Goal: Transaction & Acquisition: Purchase product/service

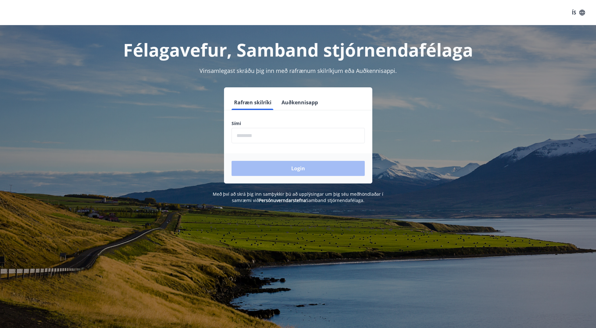
click at [290, 134] on input "phone" at bounding box center [298, 135] width 133 height 15
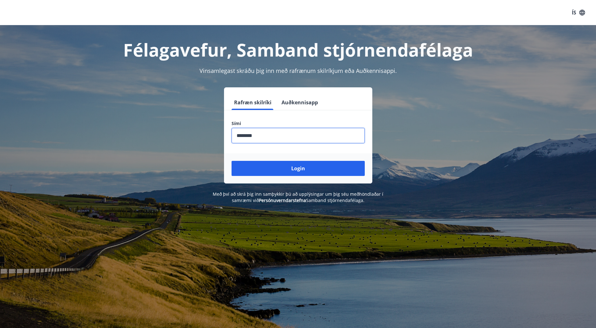
click at [283, 138] on input "phone" at bounding box center [298, 135] width 133 height 15
drag, startPoint x: 283, startPoint y: 138, endPoint x: 217, endPoint y: 139, distance: 66.3
click at [239, 138] on input "phone" at bounding box center [298, 135] width 133 height 15
type input "********"
click at [257, 171] on button "Login" at bounding box center [298, 168] width 133 height 15
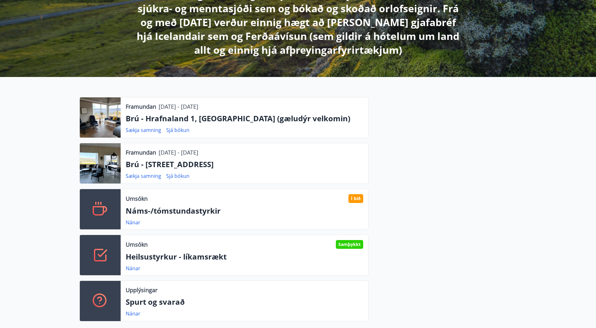
scroll to position [157, 0]
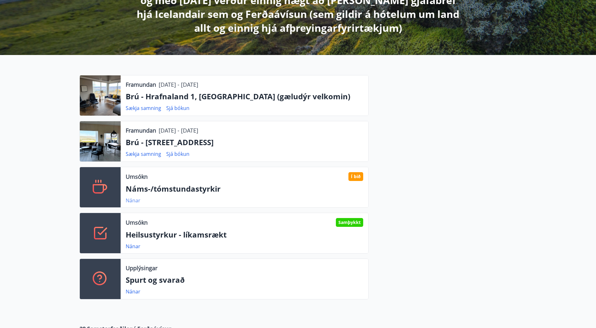
click at [134, 199] on link "Nánar" at bounding box center [133, 200] width 15 height 7
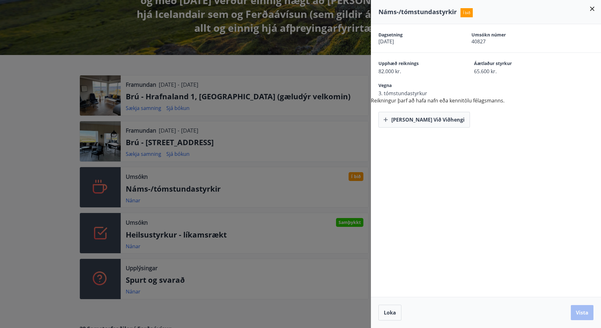
click at [184, 232] on div at bounding box center [300, 164] width 601 height 328
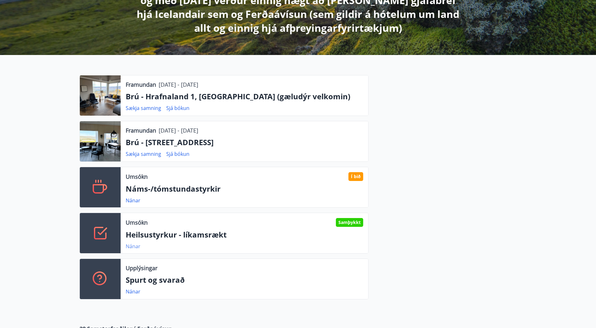
click at [128, 247] on link "Nánar" at bounding box center [133, 246] width 15 height 7
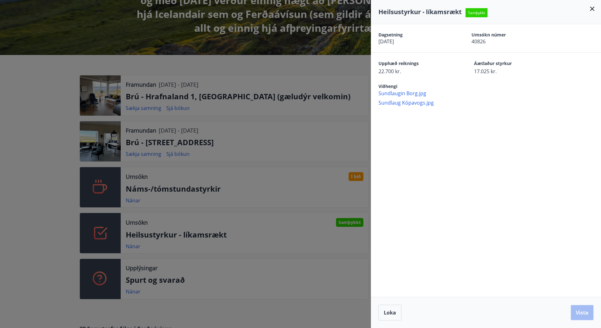
click at [187, 184] on div at bounding box center [300, 164] width 601 height 328
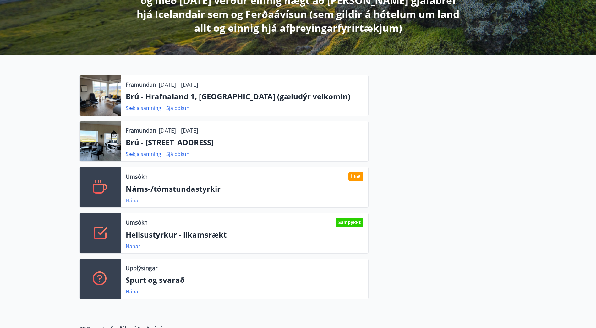
click at [130, 199] on link "Nánar" at bounding box center [133, 200] width 15 height 7
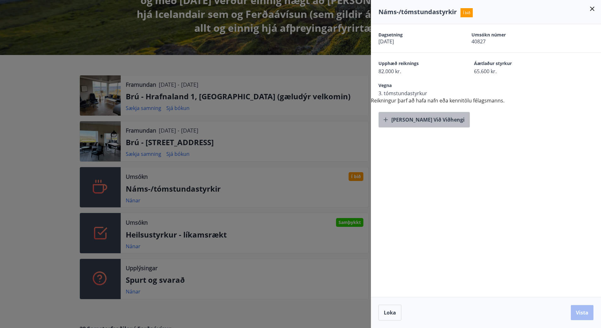
click at [426, 117] on button "Bæta við viðhengi" at bounding box center [423, 120] width 91 height 16
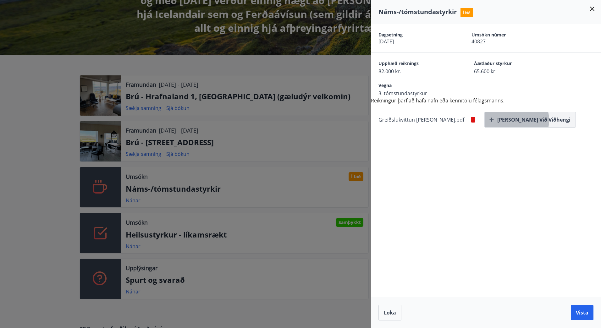
click at [494, 120] on button "Bæta við viðhengi" at bounding box center [529, 120] width 91 height 16
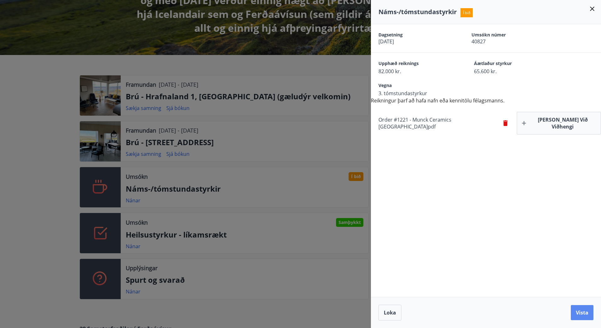
click at [579, 310] on button "Vista" at bounding box center [582, 312] width 23 height 15
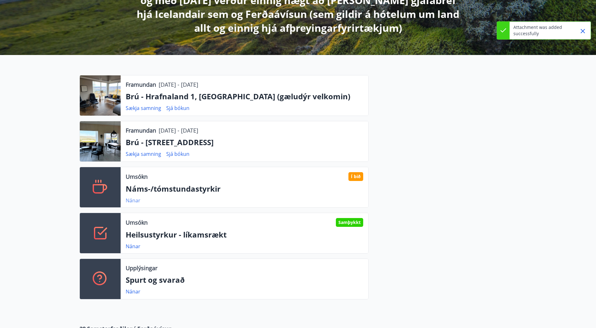
click at [135, 200] on link "Nánar" at bounding box center [133, 200] width 15 height 7
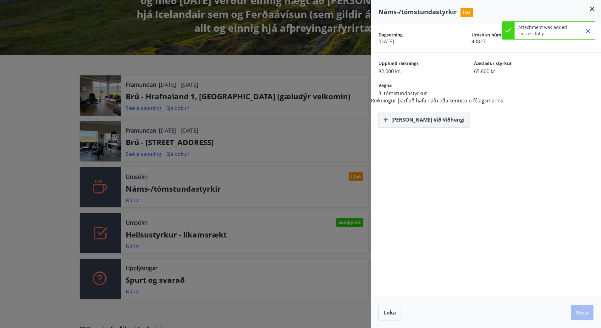
click at [420, 118] on button "Bæta við viðhengi" at bounding box center [423, 120] width 91 height 16
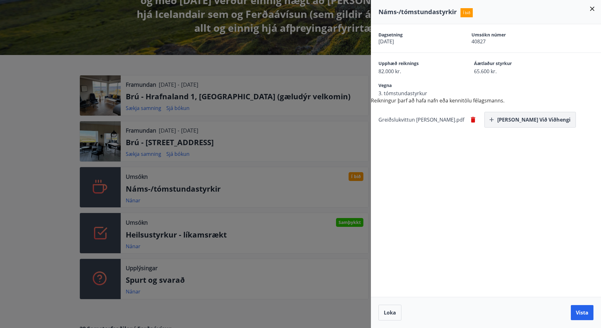
click at [501, 118] on button "Bæta við viðhengi" at bounding box center [529, 120] width 91 height 16
click at [579, 312] on button "Vista" at bounding box center [582, 312] width 23 height 15
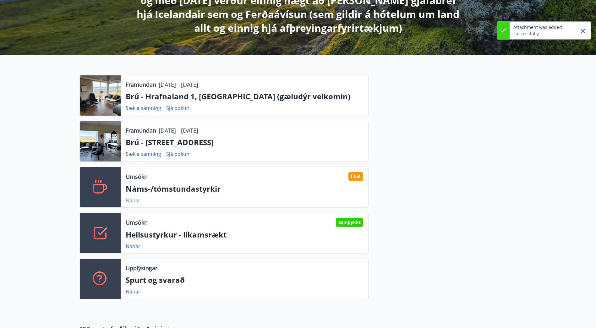
click at [136, 200] on link "Nánar" at bounding box center [133, 200] width 15 height 7
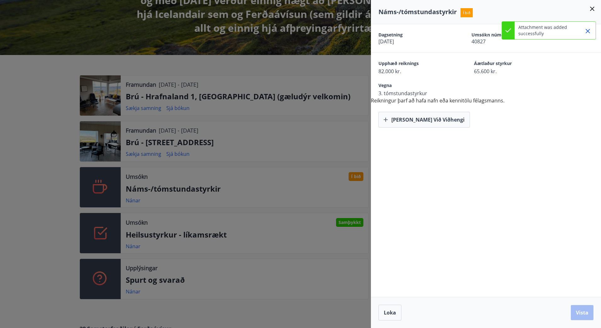
click at [588, 29] on icon "Close" at bounding box center [588, 31] width 8 height 8
click at [592, 7] on icon at bounding box center [592, 9] width 8 height 8
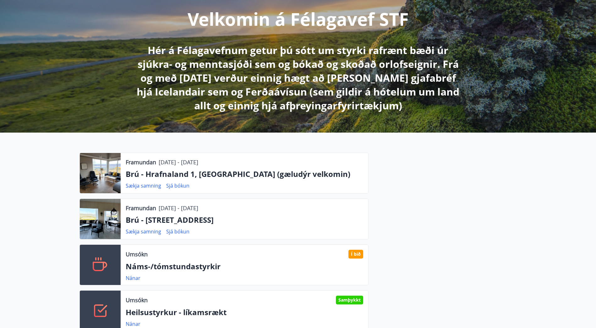
scroll to position [0, 0]
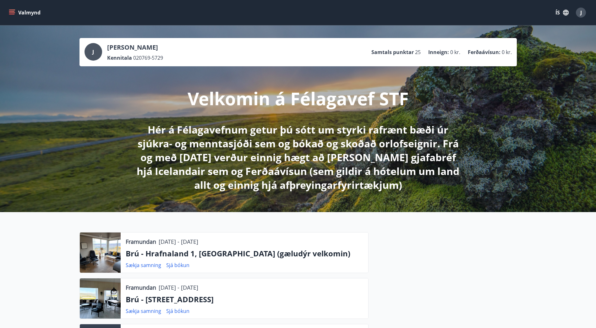
click at [14, 10] on icon "menu" at bounding box center [12, 10] width 7 height 1
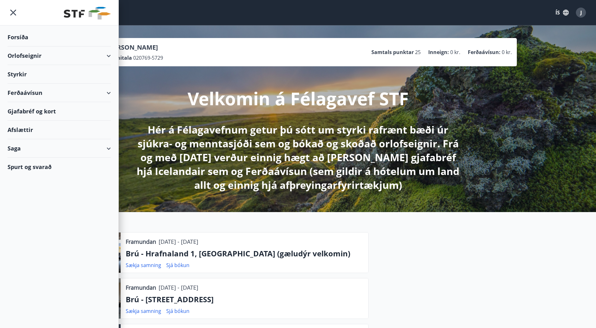
click at [39, 90] on div "Ferðaávísun" at bounding box center [59, 93] width 103 height 19
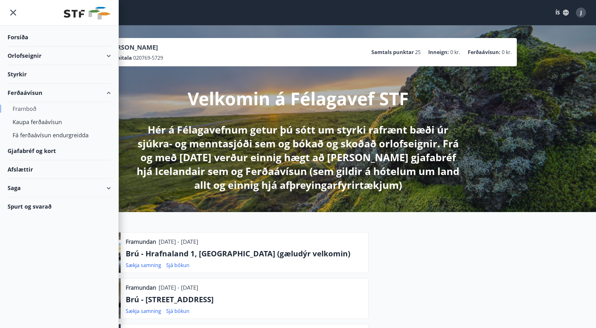
click at [27, 109] on div "Framboð" at bounding box center [59, 108] width 93 height 13
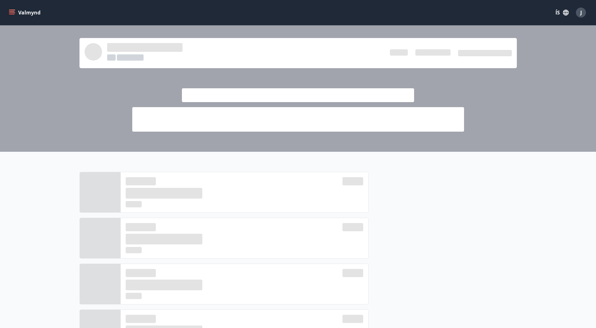
click at [13, 12] on icon "menu" at bounding box center [12, 11] width 6 height 1
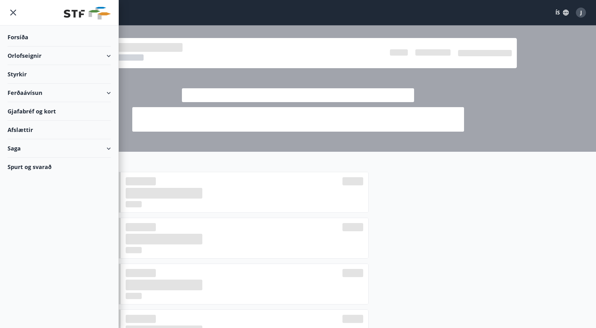
click at [107, 93] on div "Ferðaávísun" at bounding box center [59, 93] width 103 height 19
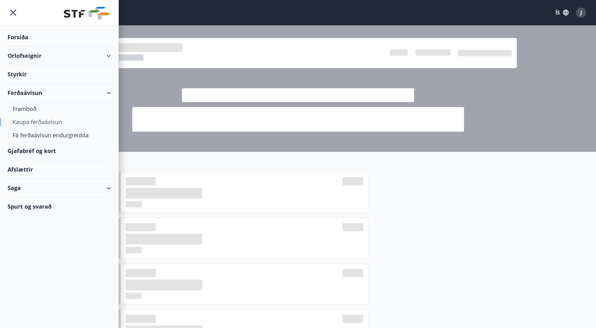
click at [53, 122] on div "Kaupa ferðaávísun" at bounding box center [59, 121] width 93 height 13
